Goal: Check status: Check status

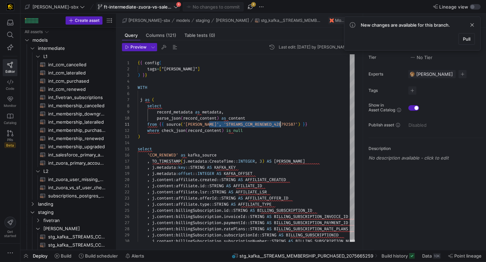
scroll to position [0, 143]
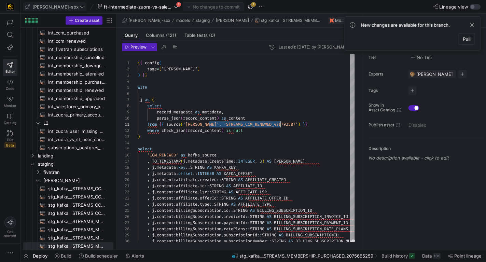
click at [53, 4] on span "[PERSON_NAME]-sbx" at bounding box center [55, 6] width 46 height 5
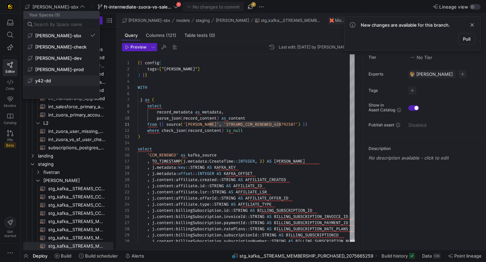
click at [61, 80] on span "y42-dd" at bounding box center [62, 80] width 68 height 5
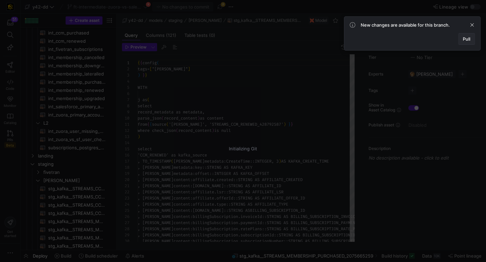
scroll to position [61, 0]
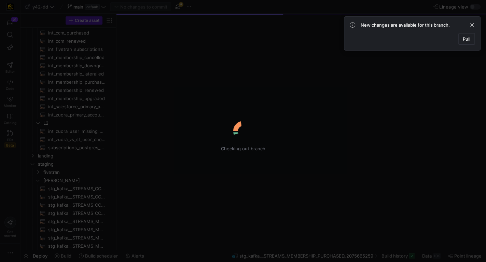
scroll to position [48, 0]
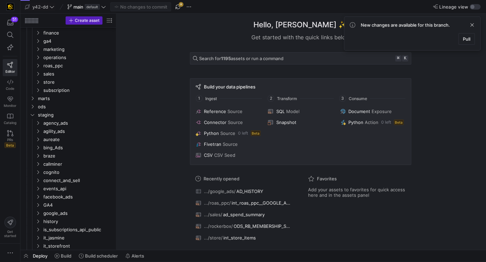
click at [90, 5] on span "default" at bounding box center [92, 6] width 15 height 5
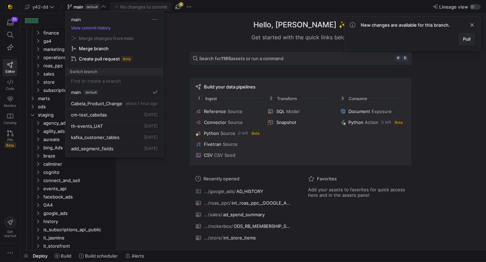
click at [463, 38] on span "Pull" at bounding box center [467, 38] width 8 height 5
click at [194, 16] on div at bounding box center [243, 131] width 486 height 262
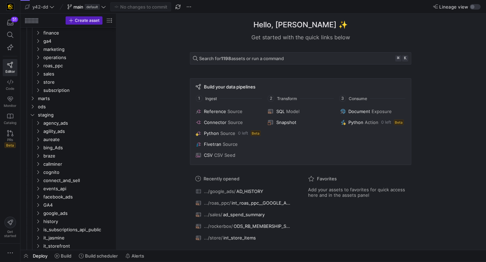
click at [31, 254] on div "Deploy Build Build scheduler Alerts" at bounding box center [83, 256] width 127 height 12
click at [28, 254] on span "button" at bounding box center [25, 256] width 11 height 12
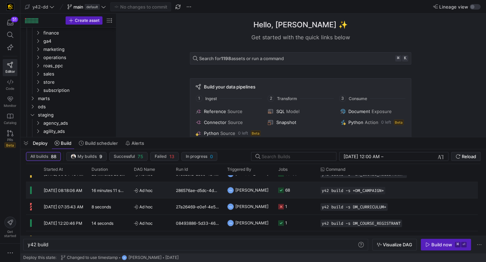
scroll to position [26, 0]
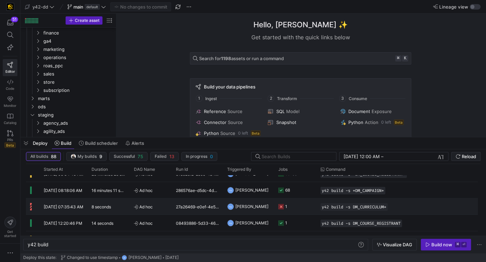
click at [309, 206] on y42-job-status-cell-renderer "1" at bounding box center [295, 206] width 34 height 15
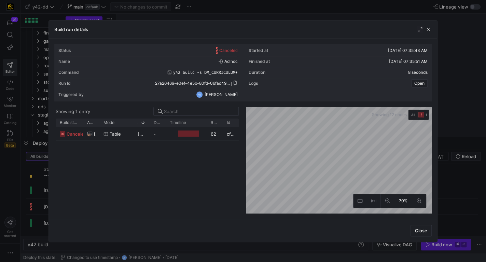
click at [171, 82] on span "27a26469-e0ef-4e5b-80fd-06fad49e9115" at bounding box center [193, 83] width 76 height 5
click at [192, 82] on span "27a26469-e0ef-4e5b-80fd-06fad49e9115" at bounding box center [193, 83] width 76 height 5
click at [232, 83] on span "button" at bounding box center [233, 83] width 7 height 7
click at [73, 134] on span "canceled" at bounding box center [77, 133] width 20 height 13
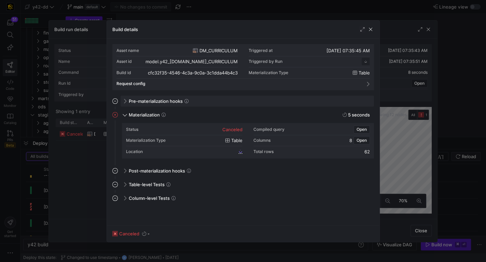
scroll to position [61, 0]
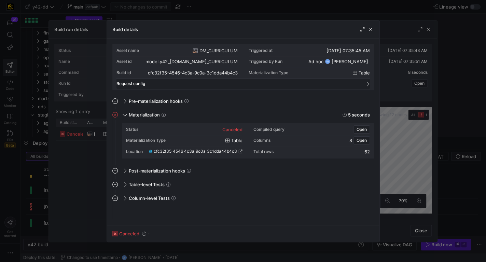
click at [233, 80] on mat-expansion-panel-header "Request config" at bounding box center [242, 84] width 253 height 10
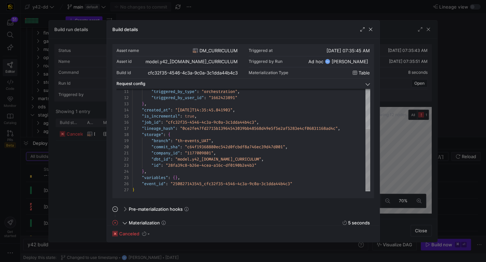
scroll to position [1, 0]
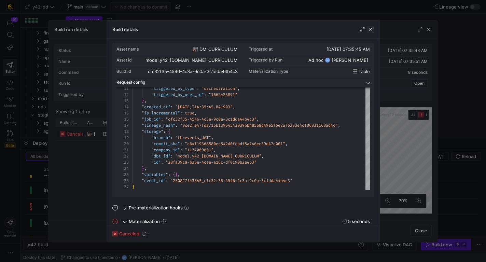
click at [373, 28] on span "button" at bounding box center [370, 29] width 7 height 7
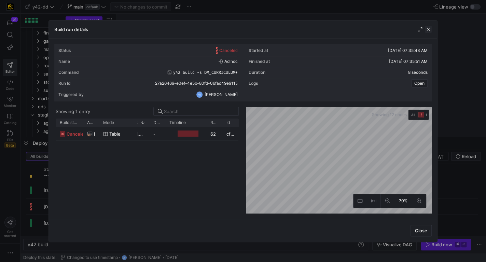
click at [427, 29] on span "button" at bounding box center [428, 29] width 7 height 7
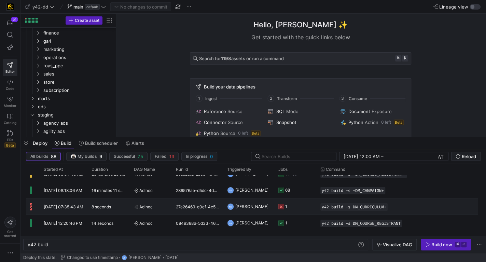
click at [294, 205] on y42-job-status-cell-renderer "1" at bounding box center [295, 206] width 34 height 15
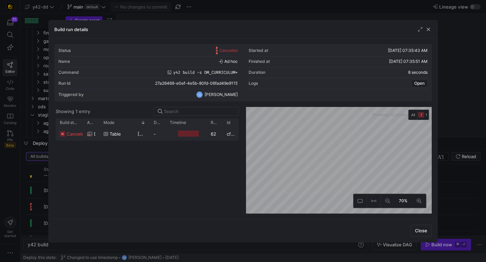
click at [129, 130] on div "table" at bounding box center [116, 133] width 26 height 13
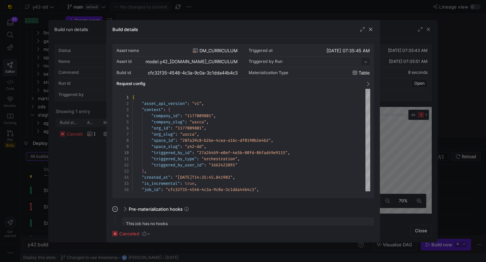
scroll to position [61, 0]
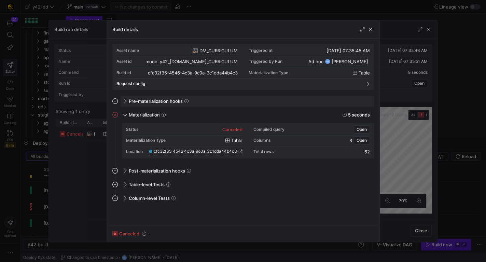
click at [170, 101] on span "Pre-materialization hooks" at bounding box center [156, 100] width 54 height 5
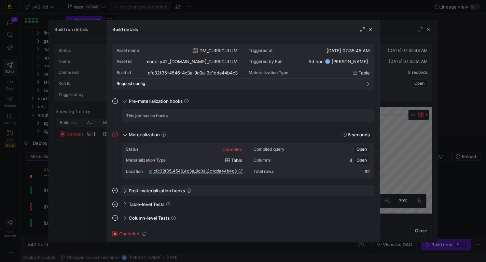
click at [155, 192] on span "Post-materialization hooks" at bounding box center [157, 190] width 56 height 5
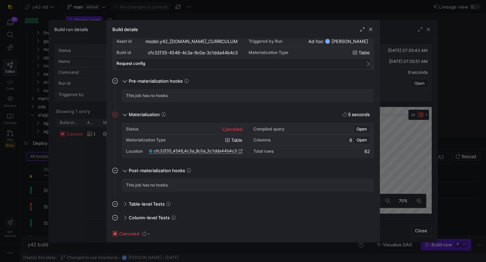
click at [341, 59] on mat-expansion-panel-header "Request config" at bounding box center [242, 63] width 253 height 10
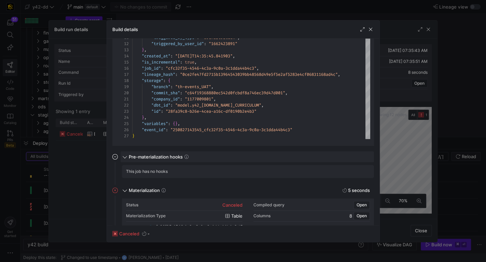
scroll to position [53, 0]
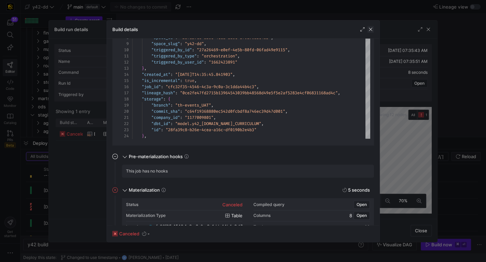
click at [372, 29] on span "button" at bounding box center [370, 29] width 7 height 7
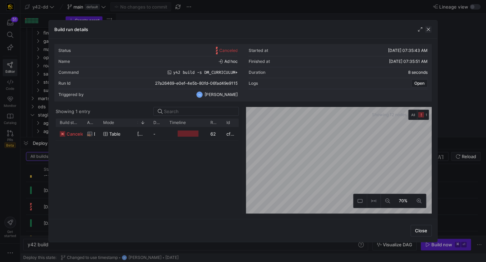
click at [431, 29] on span "button" at bounding box center [428, 29] width 7 height 7
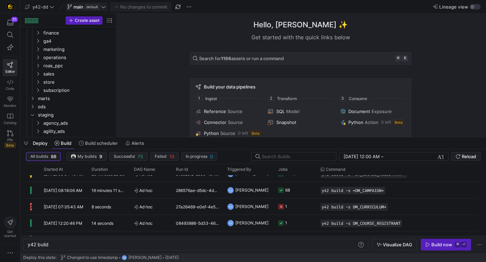
click at [84, 3] on span at bounding box center [86, 7] width 41 height 8
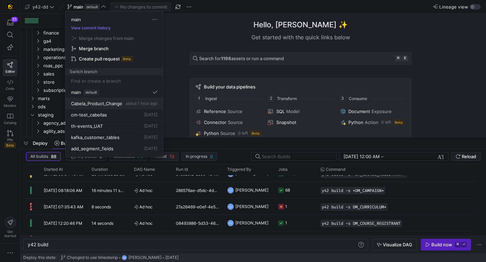
click at [103, 106] on button "Cabela_Product_Change about 1 hour ago" at bounding box center [114, 103] width 97 height 11
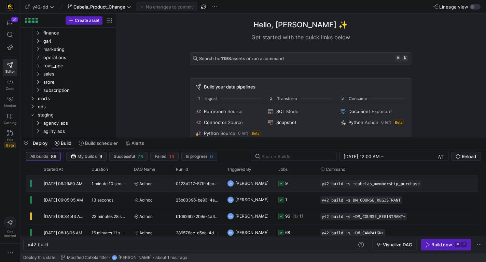
click at [303, 186] on y42-job-status-cell-renderer "9" at bounding box center [295, 182] width 34 height 15
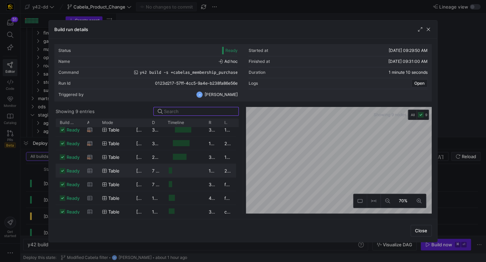
scroll to position [31, 0]
click at [428, 28] on span "button" at bounding box center [428, 29] width 7 height 7
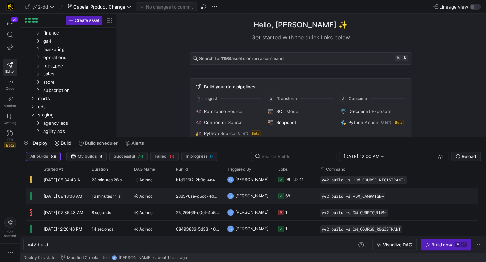
scroll to position [0, 0]
